Goal: Use online tool/utility: Utilize a website feature to perform a specific function

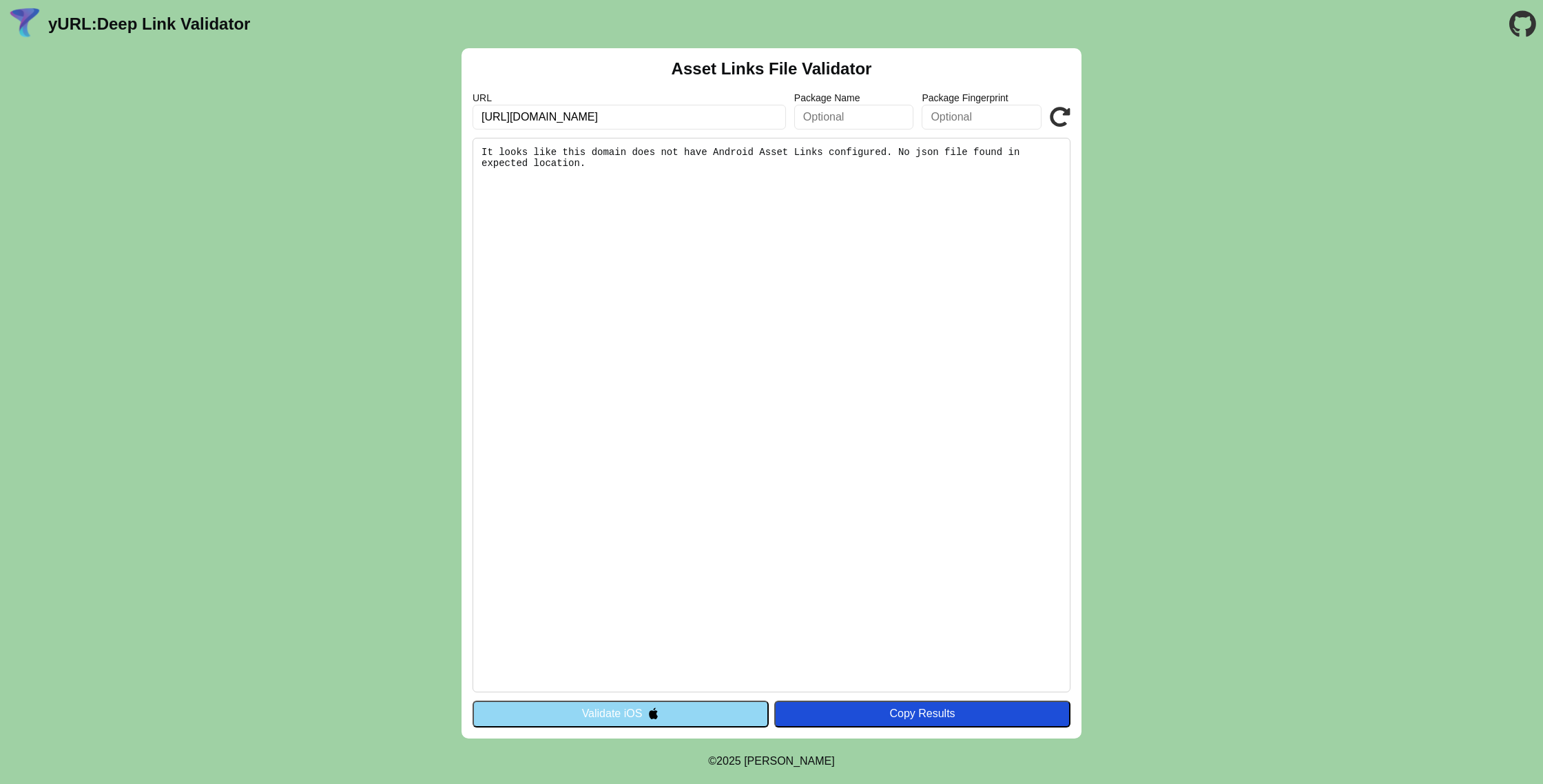
click at [1063, 116] on icon at bounding box center [1061, 118] width 21 height 21
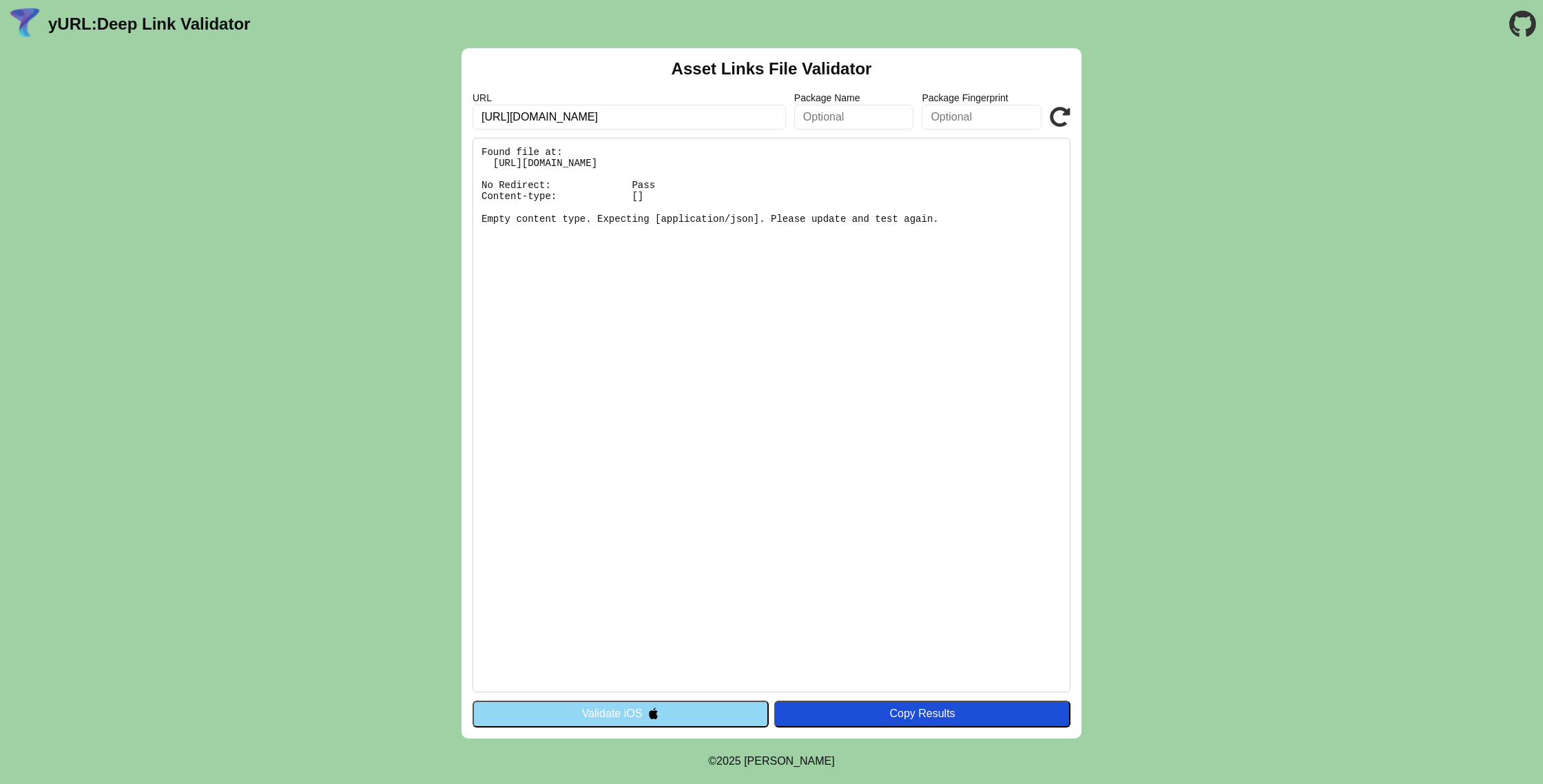
click at [644, 118] on input "https://tedallal.qa/.well-known/assetlinks.json" at bounding box center [629, 117] width 313 height 25
click at [82, 21] on link "yURL: Deep Link Validator" at bounding box center [148, 24] width 201 height 19
